Goal: Information Seeking & Learning: Learn about a topic

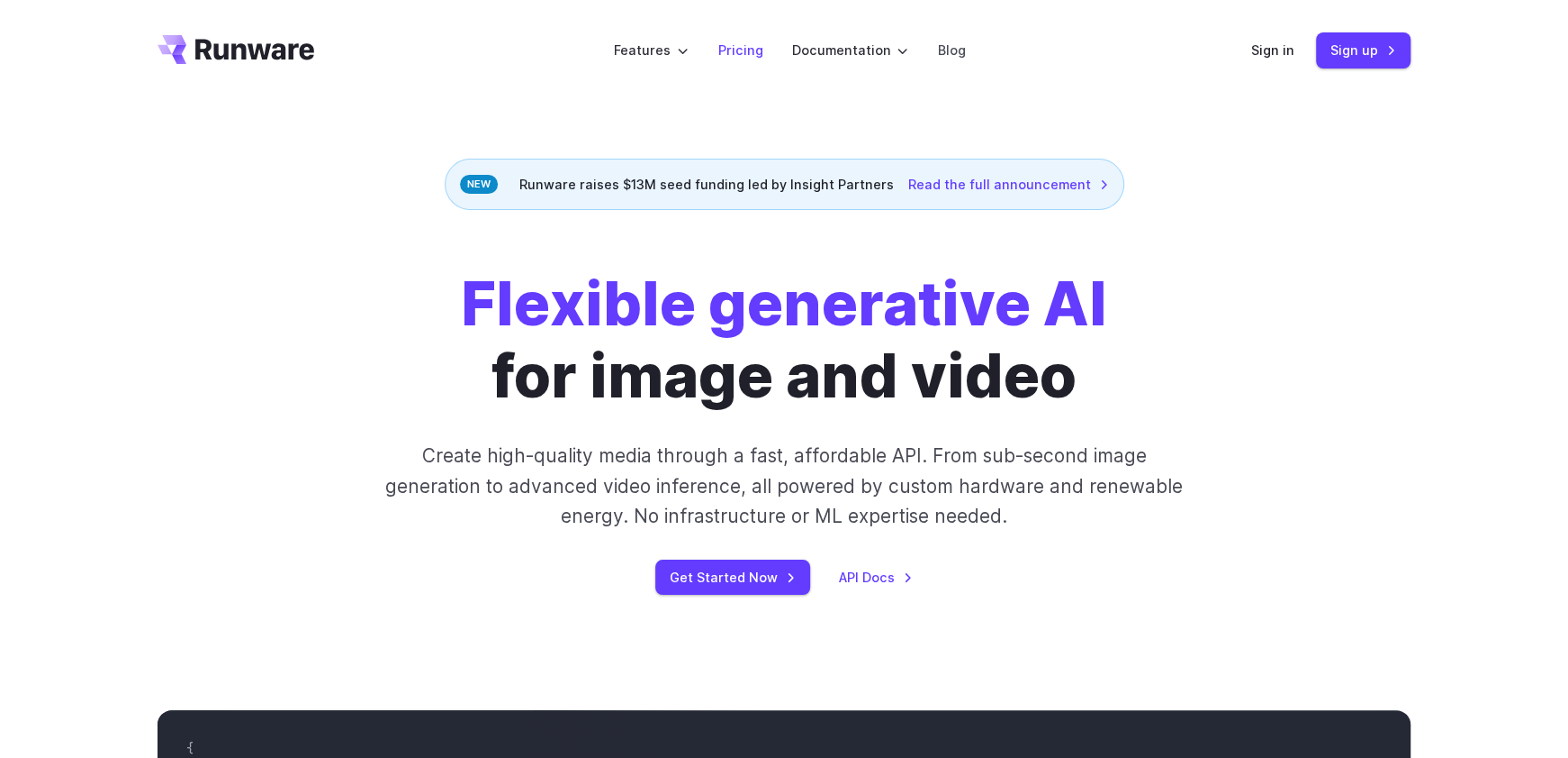
click at [743, 48] on link "Pricing" at bounding box center [739, 49] width 45 height 21
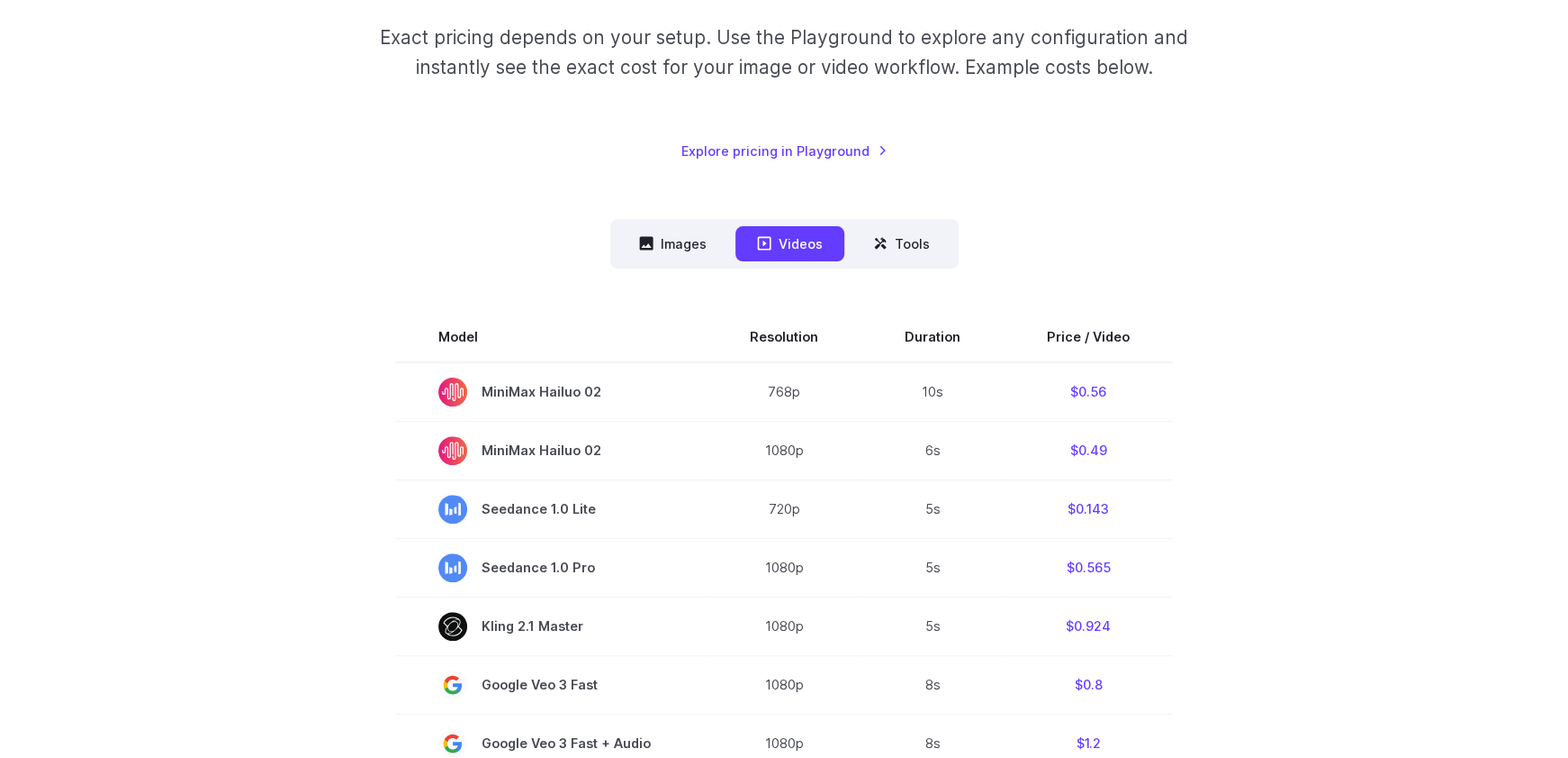
scroll to position [324, 0]
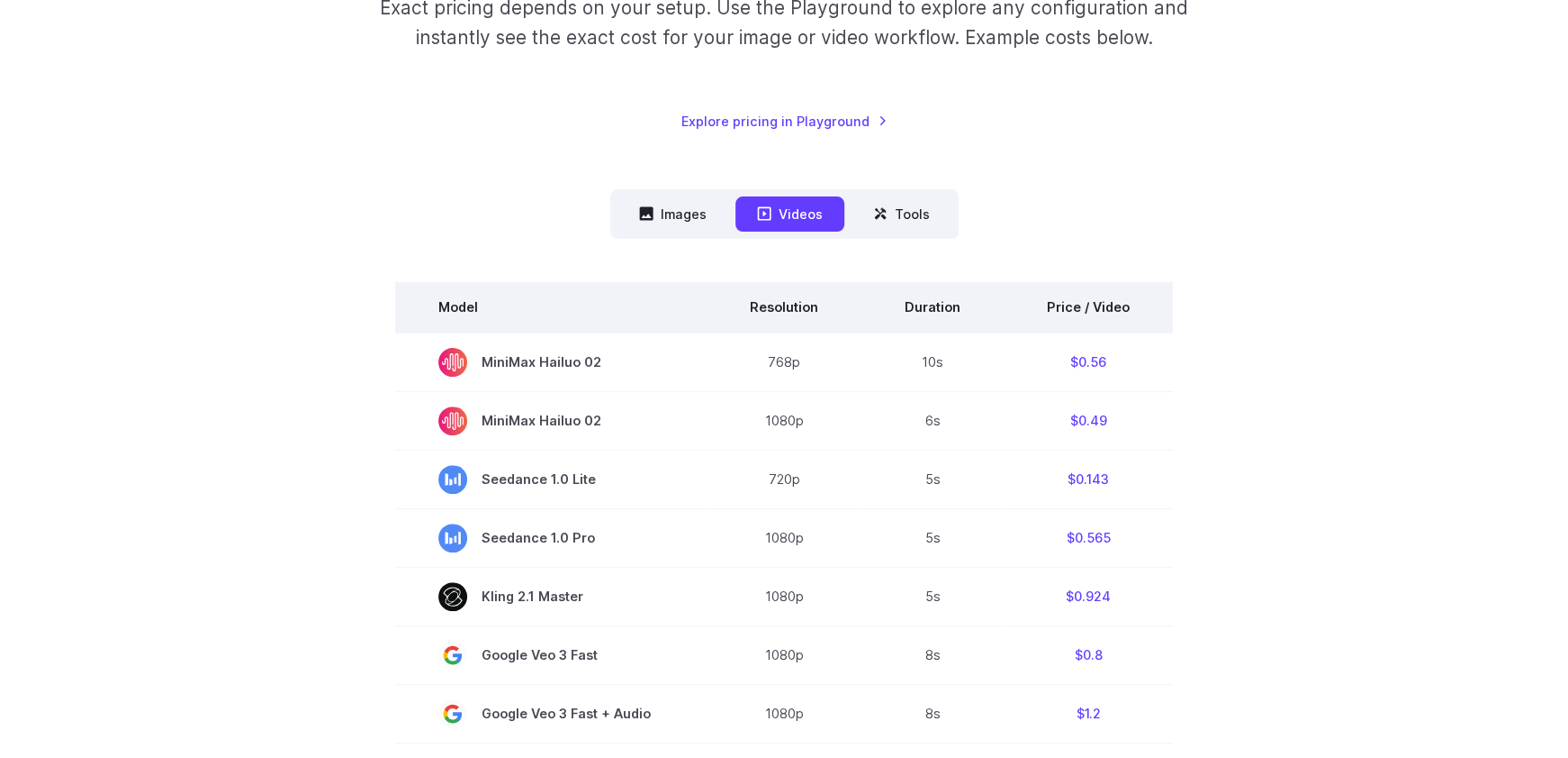
click at [935, 304] on th "Duration" at bounding box center [933, 307] width 142 height 50
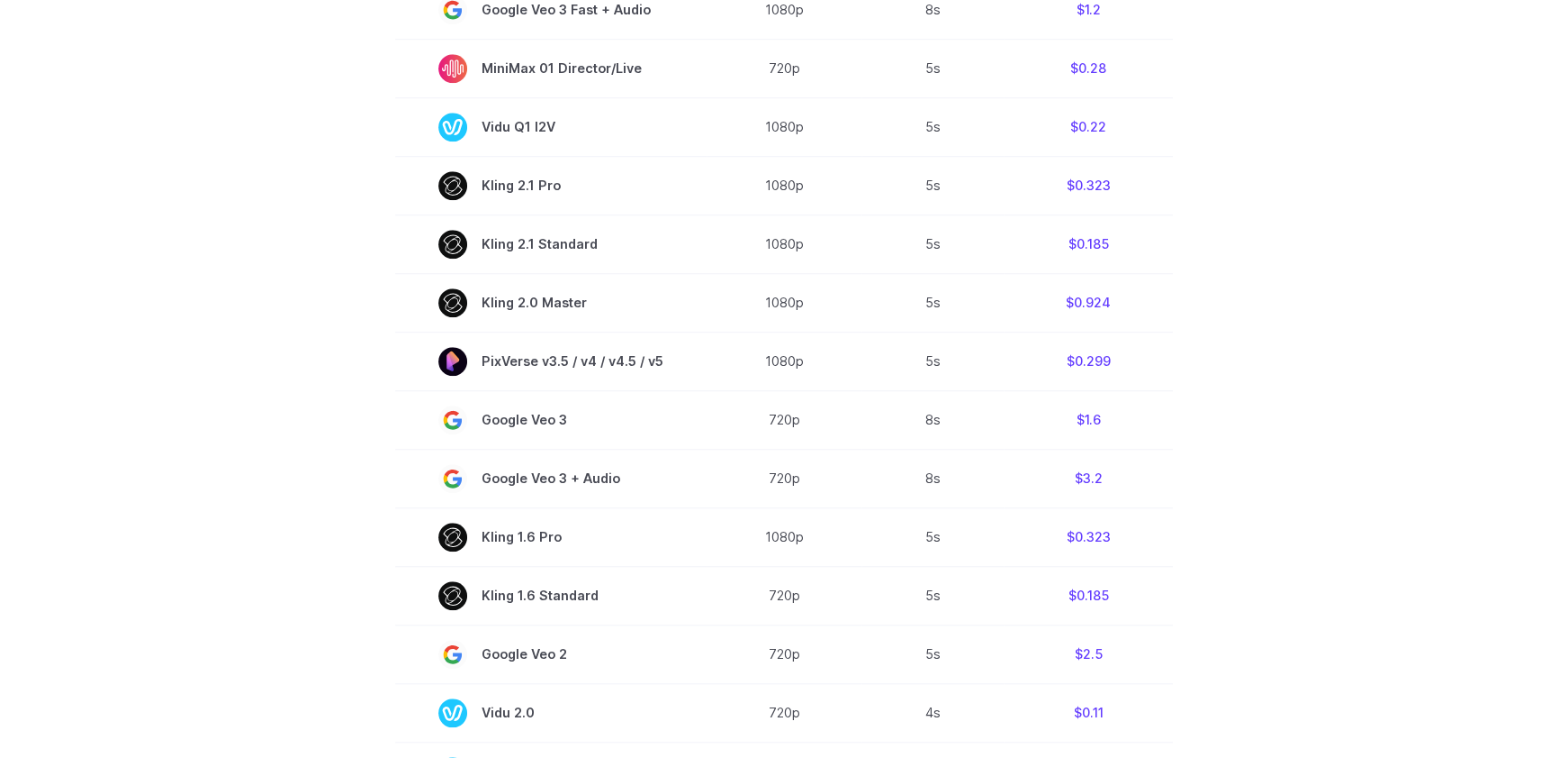
scroll to position [1297, 0]
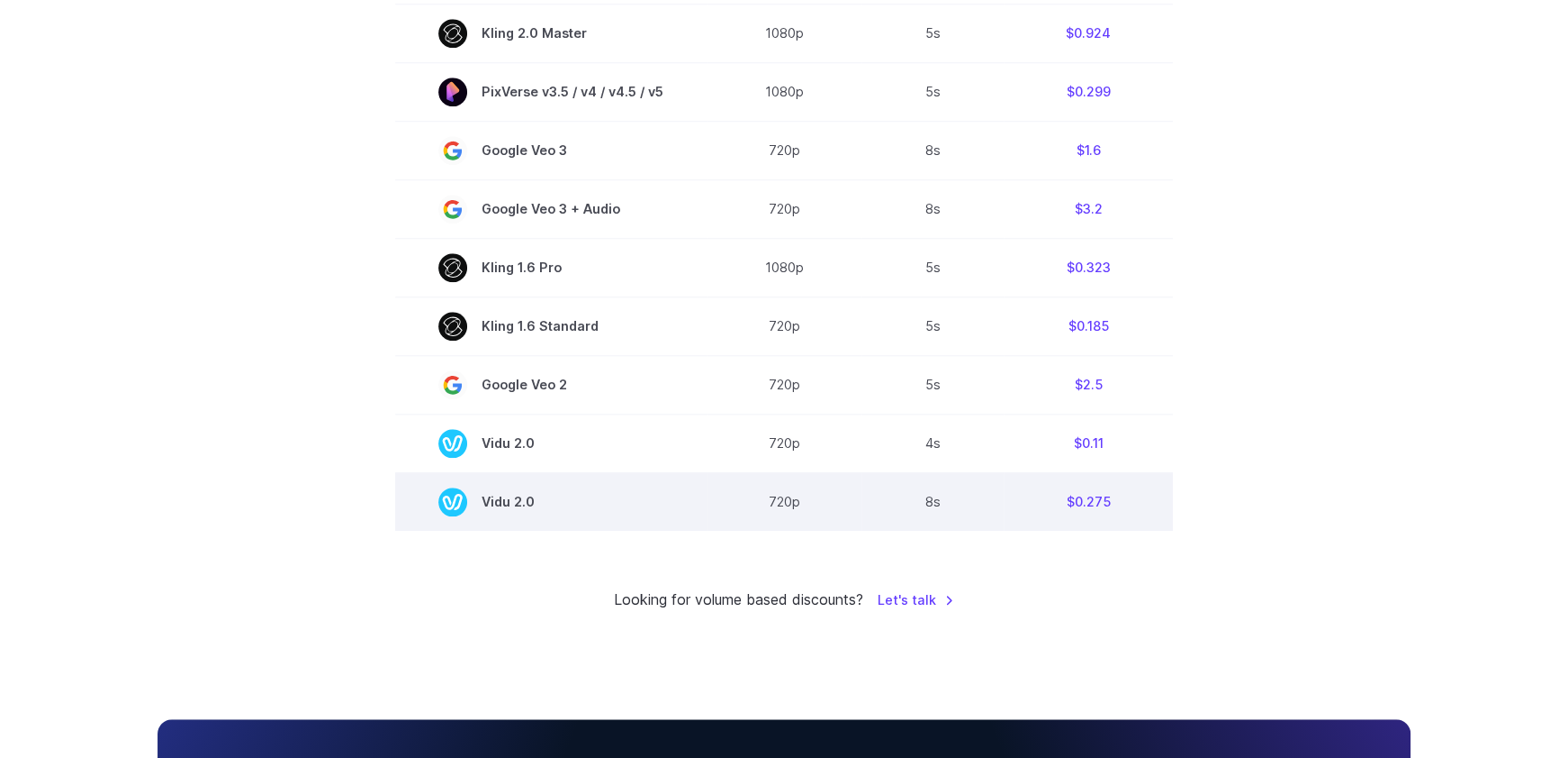
drag, startPoint x: 557, startPoint y: 498, endPoint x: 535, endPoint y: 504, distance: 22.8
click at [535, 504] on span "Vidu 2.0" at bounding box center [550, 502] width 225 height 29
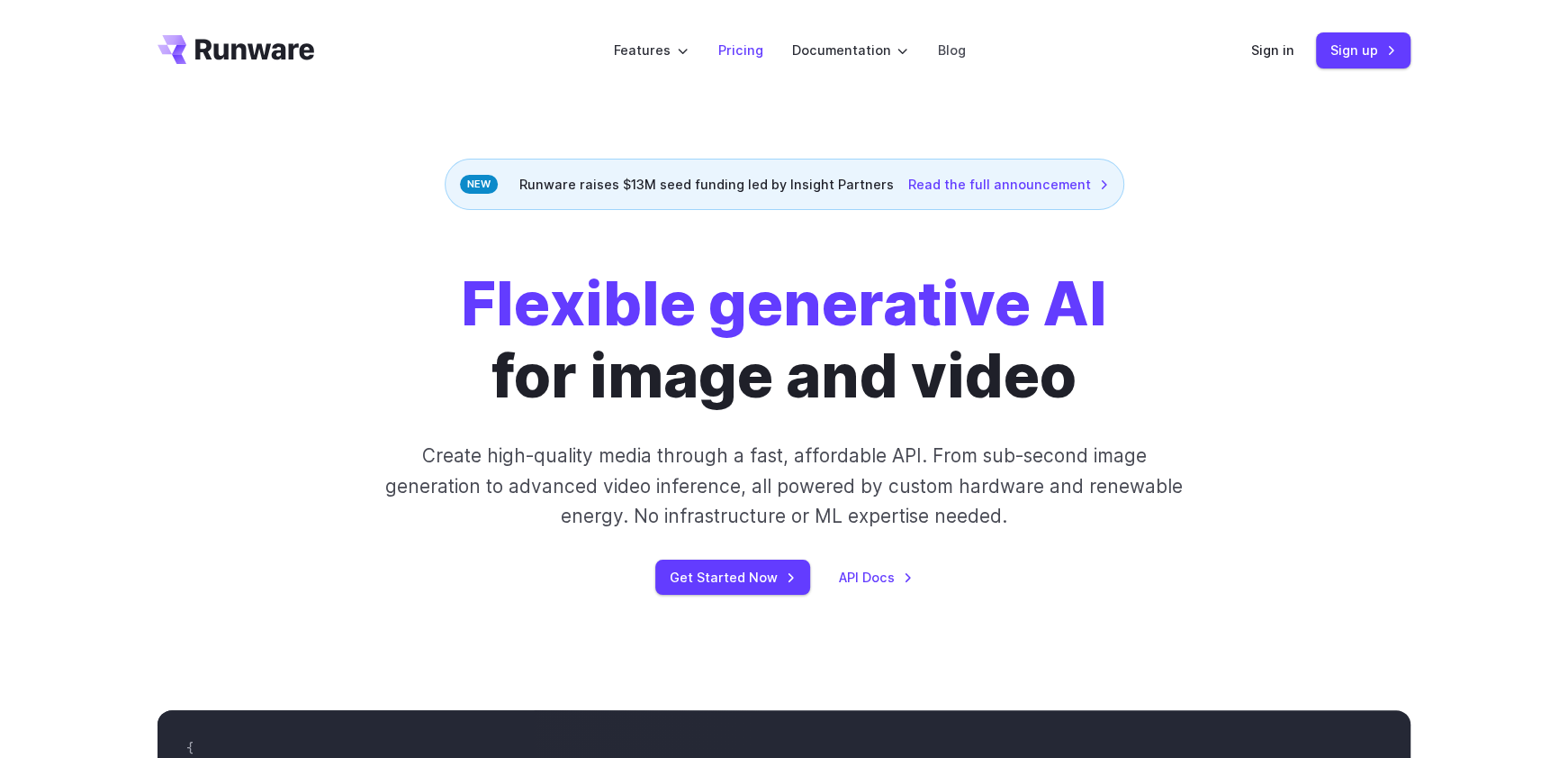
click at [737, 48] on link "Pricing" at bounding box center [739, 49] width 45 height 21
